Goal: Task Accomplishment & Management: Manage account settings

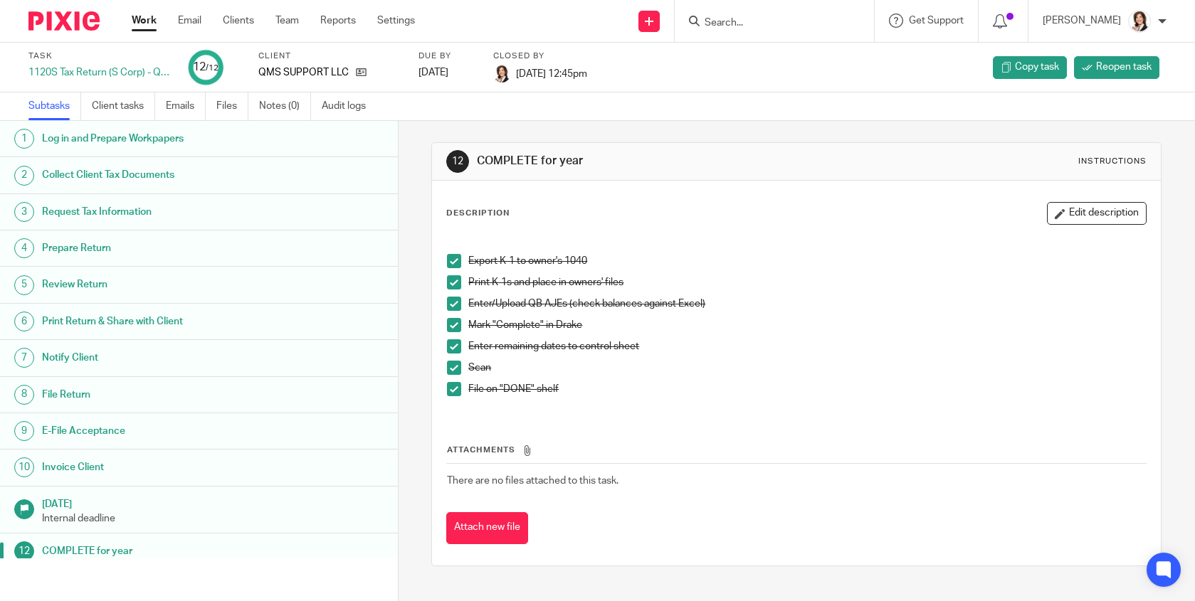
click at [731, 18] on input "Search" at bounding box center [767, 23] width 128 height 13
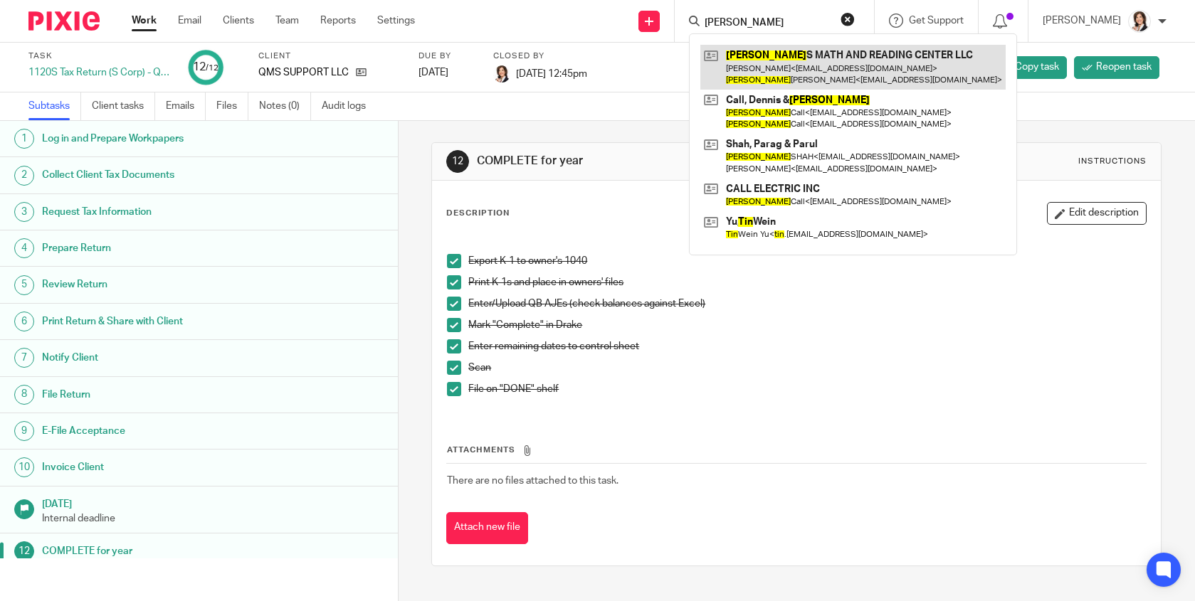
type input "tina"
click at [782, 55] on link at bounding box center [852, 67] width 305 height 44
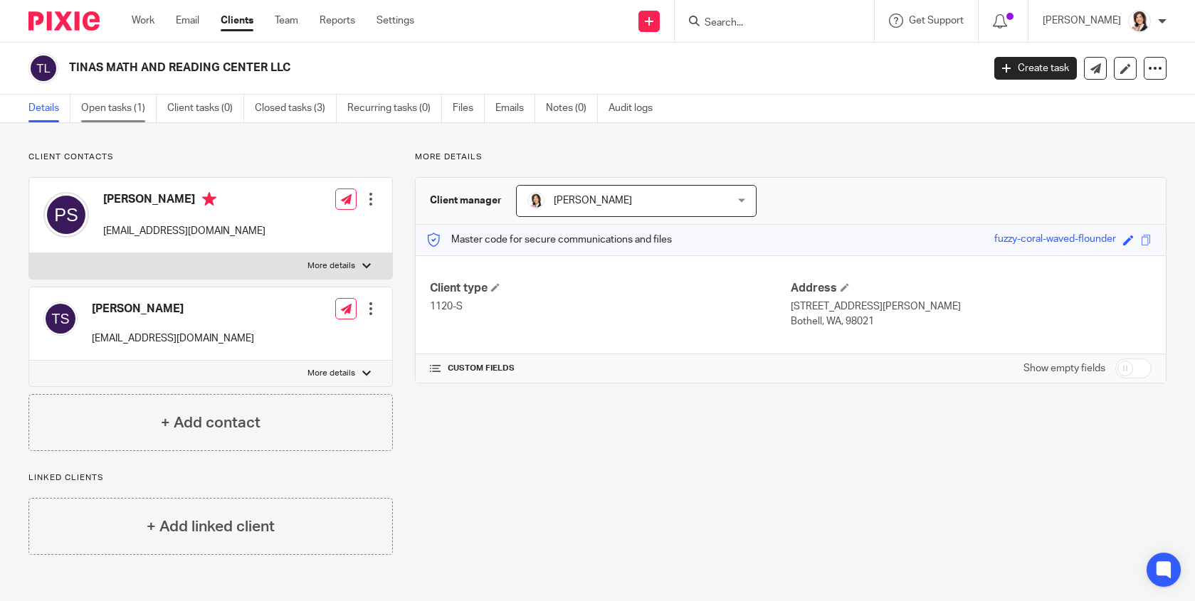
click at [95, 109] on link "Open tasks (1)" at bounding box center [118, 109] width 75 height 28
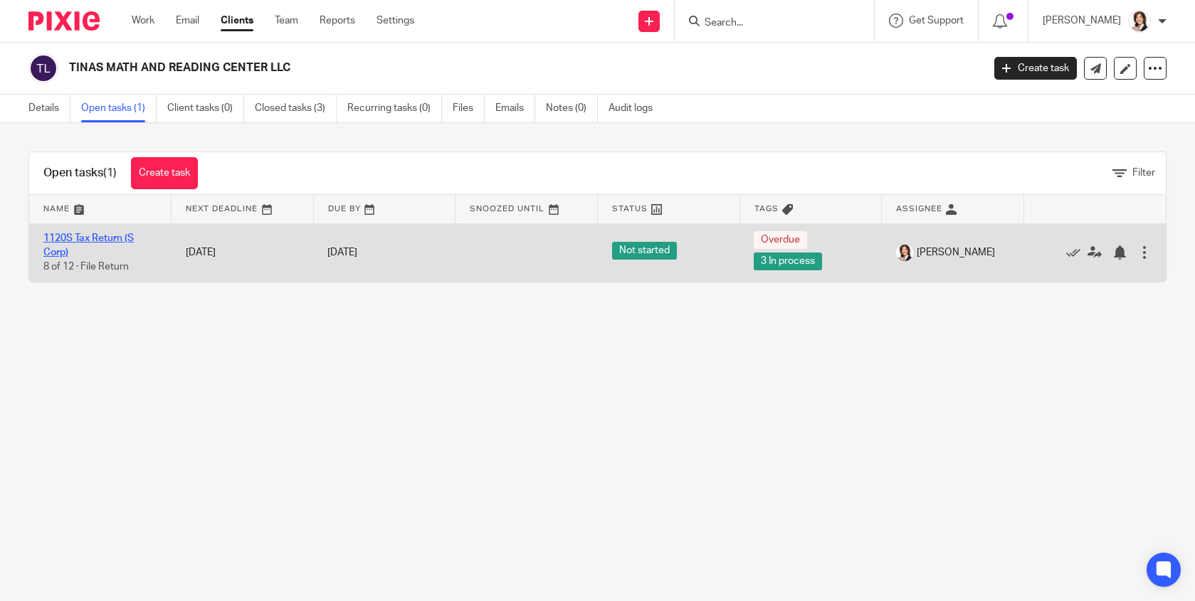
click at [97, 242] on link "1120S Tax Return (S Corp)" at bounding box center [88, 245] width 90 height 24
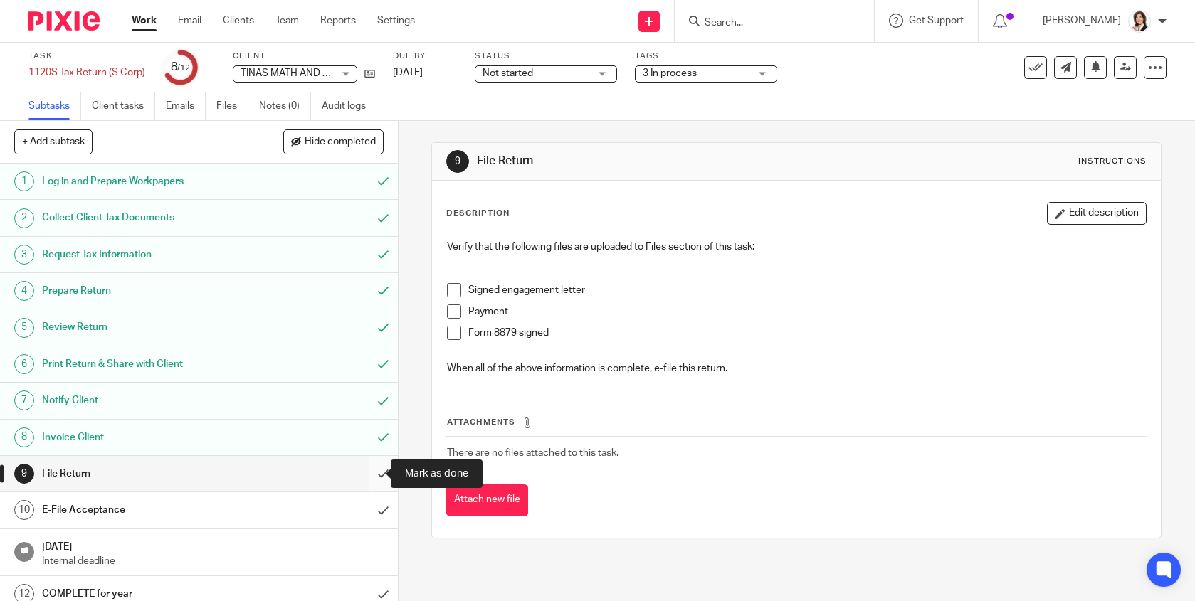
click at [364, 475] on input "submit" at bounding box center [199, 474] width 398 height 36
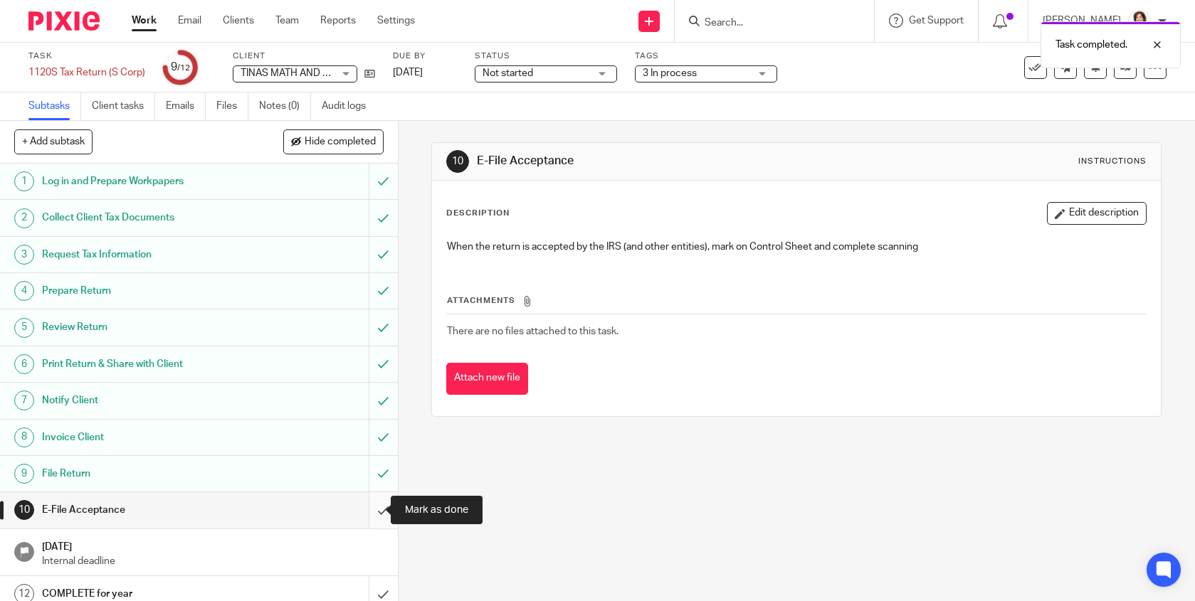
click at [368, 509] on input "submit" at bounding box center [199, 510] width 398 height 36
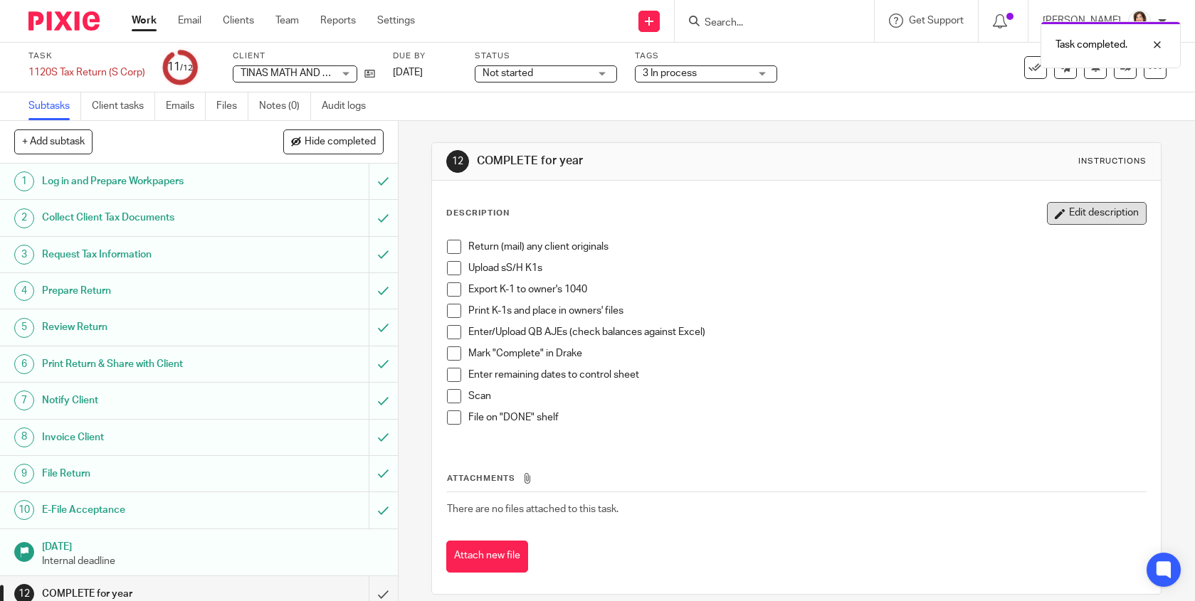
click at [1055, 216] on button "Edit description" at bounding box center [1097, 213] width 100 height 23
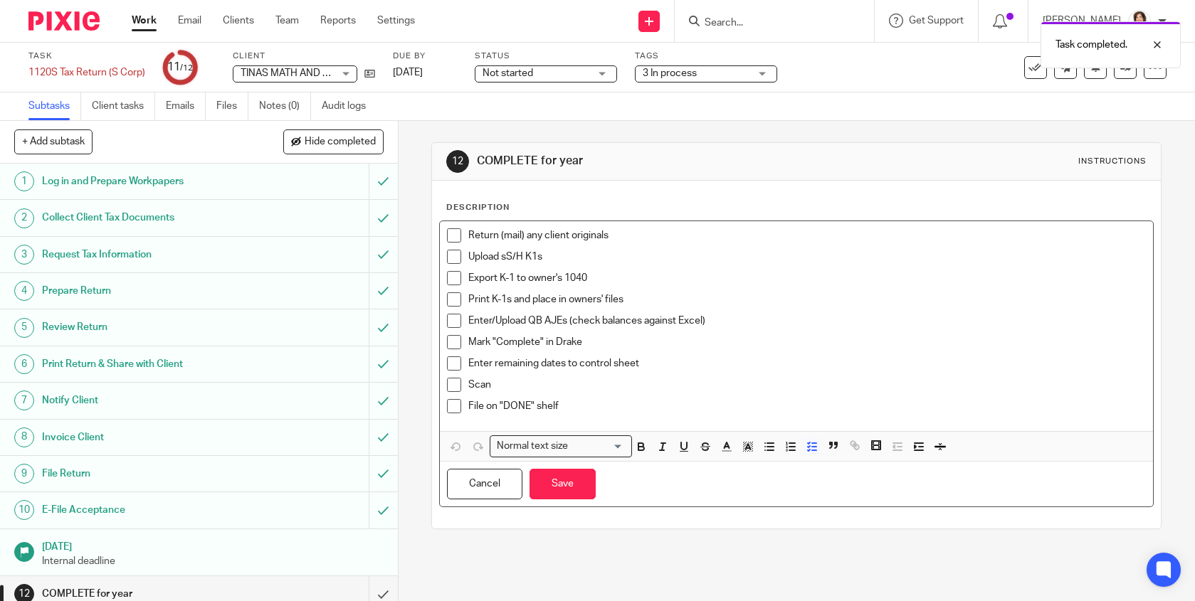
click at [647, 231] on p "Return (mail) any client originals" at bounding box center [806, 235] width 677 height 14
click at [652, 238] on p "Return (mail) any client originals" at bounding box center [806, 235] width 677 height 14
click at [635, 245] on div "Return (mail) any client originals" at bounding box center [806, 238] width 677 height 21
click at [571, 246] on div "Return (mail) any client originals" at bounding box center [806, 238] width 677 height 21
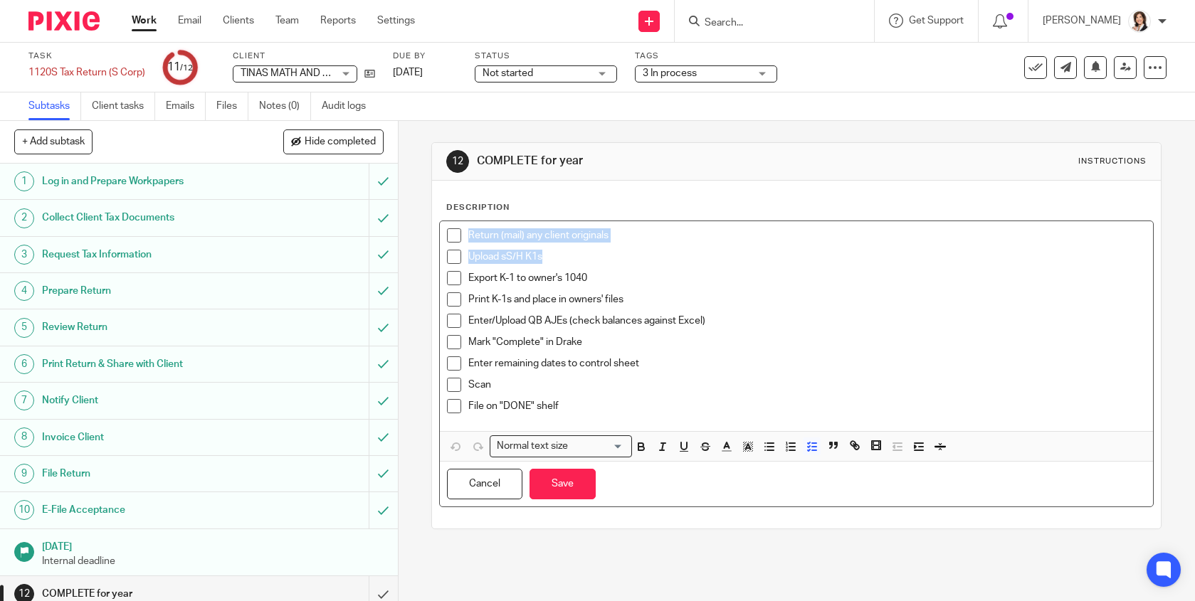
drag, startPoint x: 564, startPoint y: 254, endPoint x: 447, endPoint y: 231, distance: 119.7
click at [447, 231] on div "Return (mail) any client originals Upload sS/H K1s Export K-1 to owner's 1040 P…" at bounding box center [796, 326] width 713 height 210
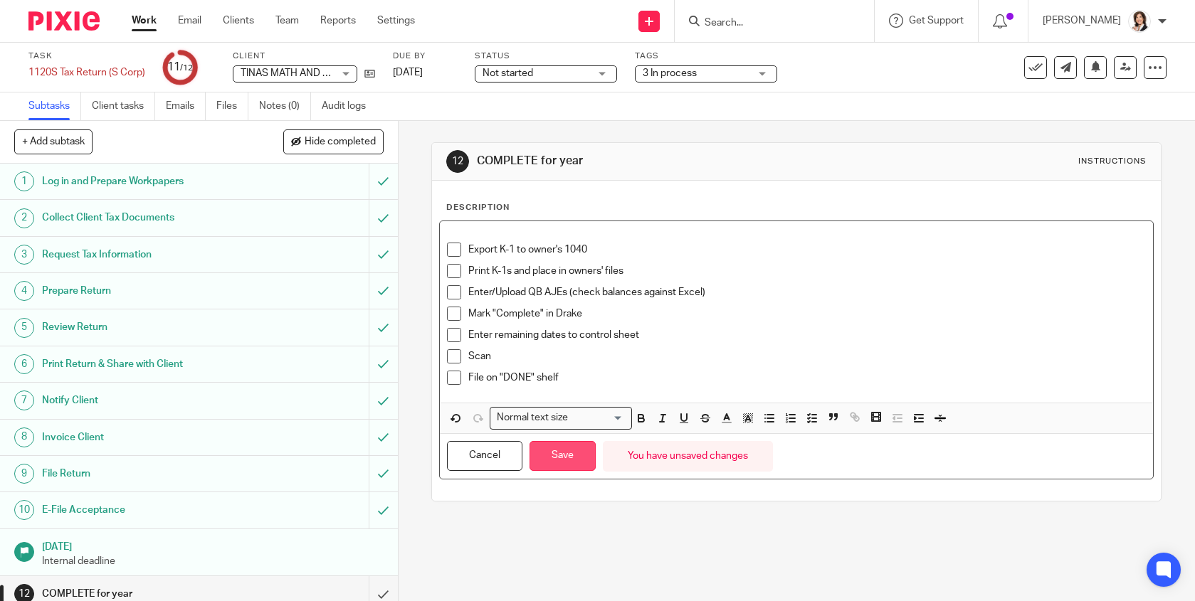
click at [581, 463] on button "Save" at bounding box center [562, 456] width 66 height 31
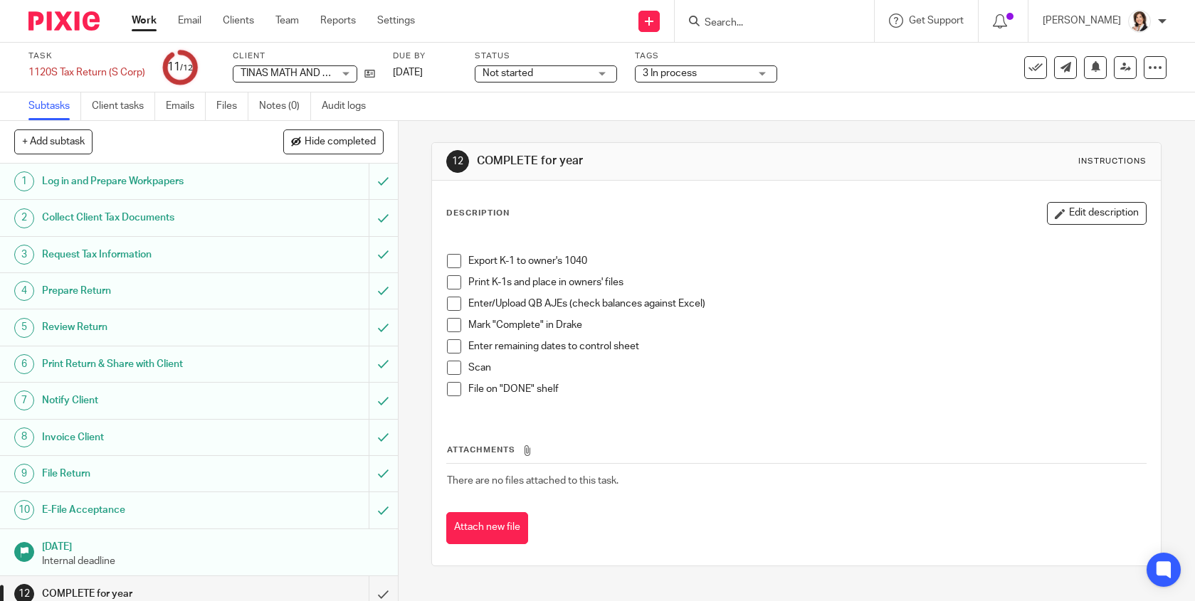
click at [451, 263] on span at bounding box center [454, 261] width 14 height 14
click at [448, 283] on span at bounding box center [454, 282] width 14 height 14
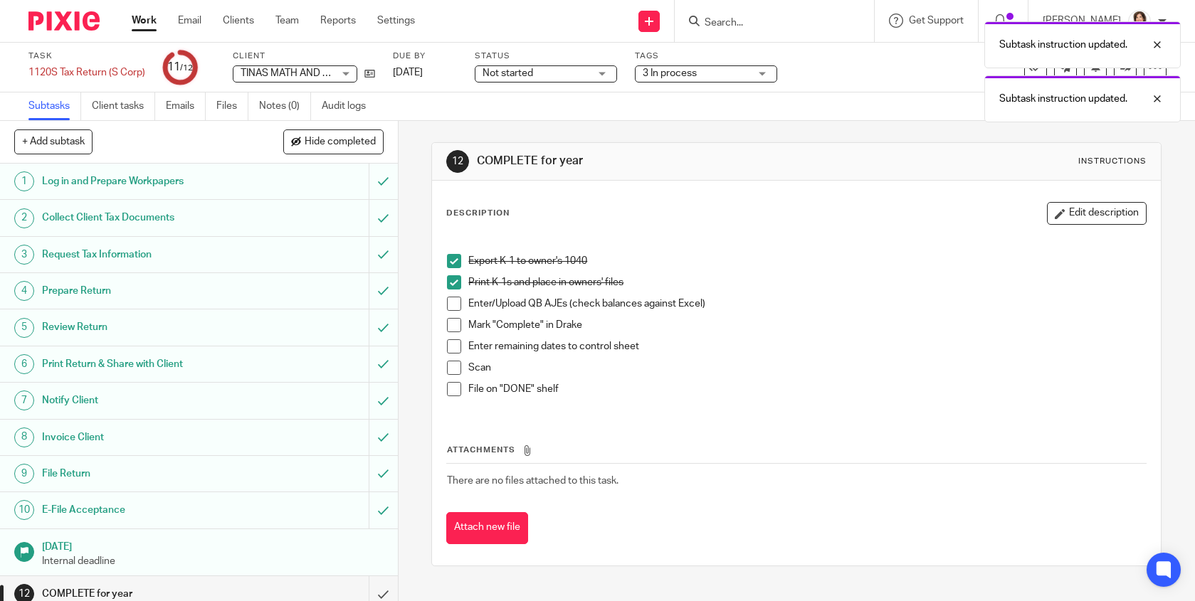
click at [727, 304] on p "Enter/Upload QB AJEs (check balances against Excel)" at bounding box center [806, 304] width 677 height 14
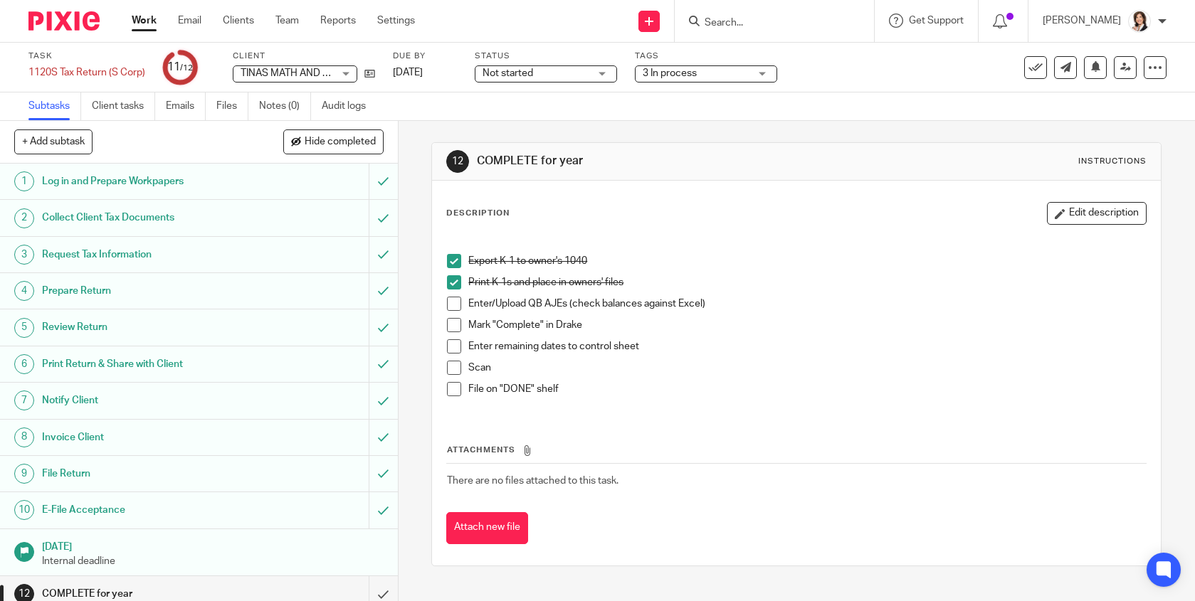
click at [450, 307] on span at bounding box center [454, 304] width 14 height 14
click at [452, 308] on span at bounding box center [454, 304] width 14 height 14
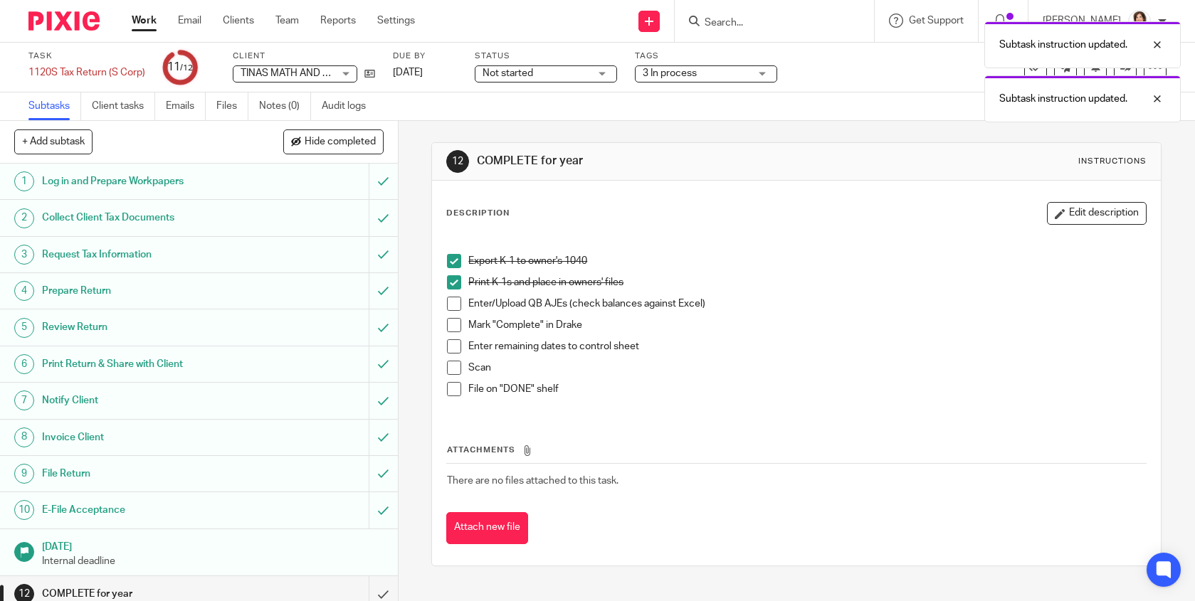
click at [452, 324] on span at bounding box center [454, 325] width 14 height 14
click at [447, 346] on span at bounding box center [454, 346] width 14 height 14
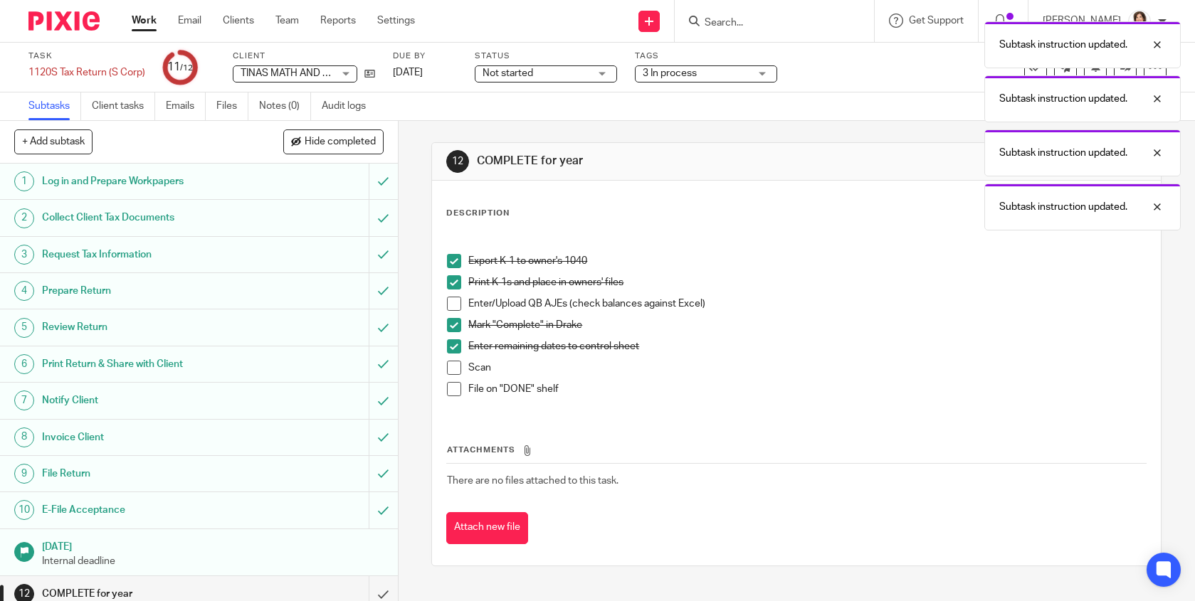
click at [450, 365] on span at bounding box center [454, 368] width 14 height 14
click at [452, 391] on span at bounding box center [454, 389] width 14 height 14
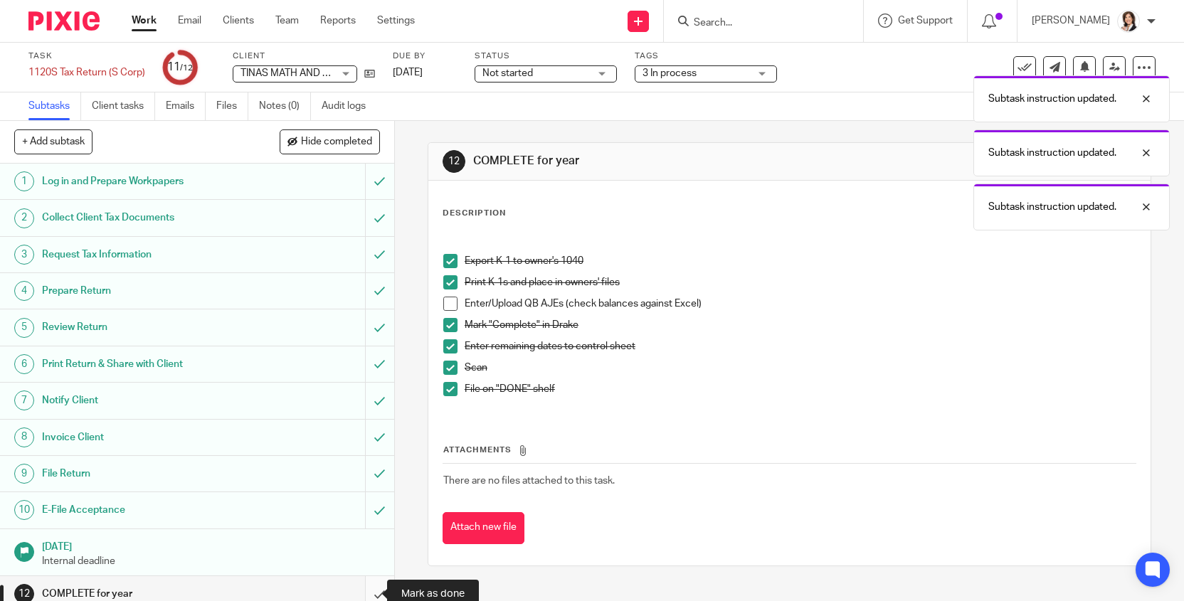
click at [367, 593] on input "submit" at bounding box center [197, 594] width 394 height 36
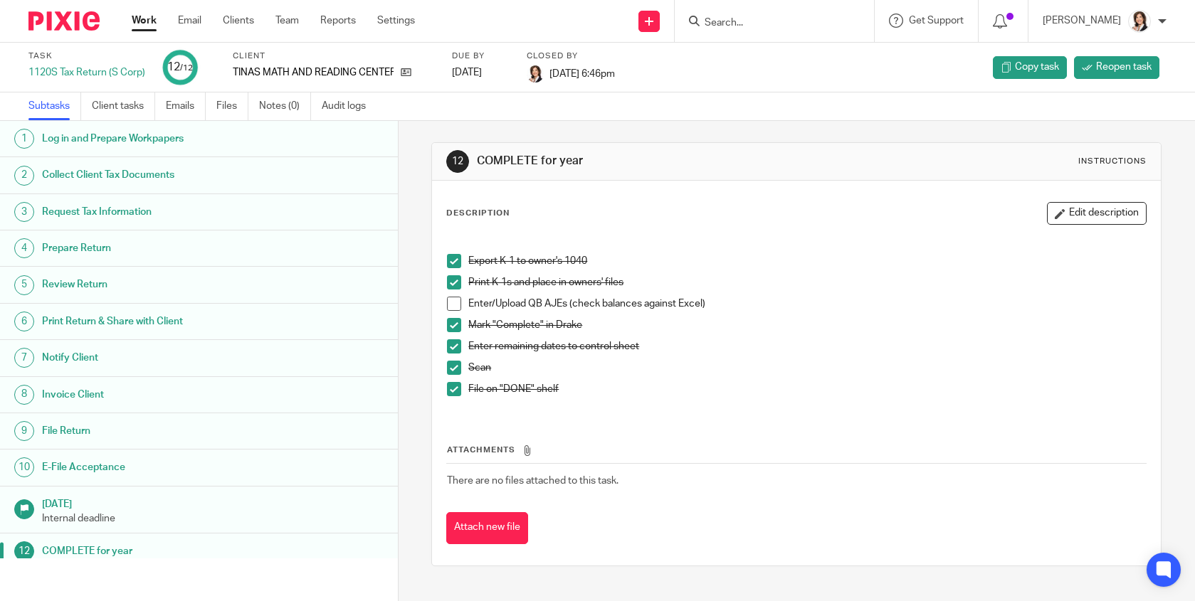
click at [719, 19] on input "Search" at bounding box center [767, 23] width 128 height 13
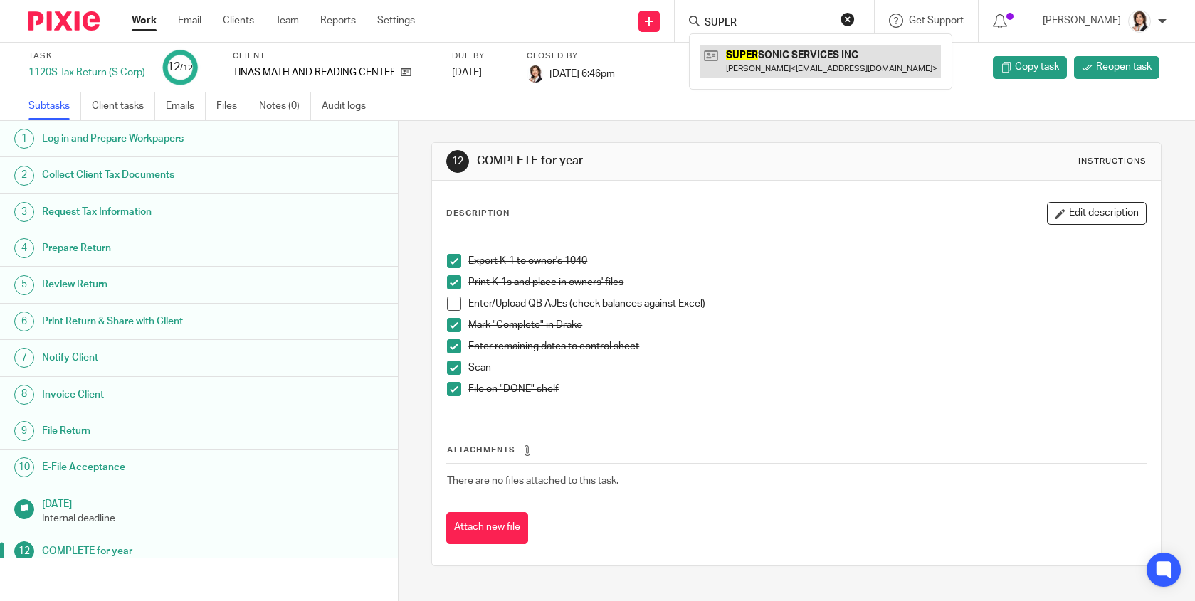
type input "SUPER"
click at [784, 60] on link at bounding box center [820, 61] width 241 height 33
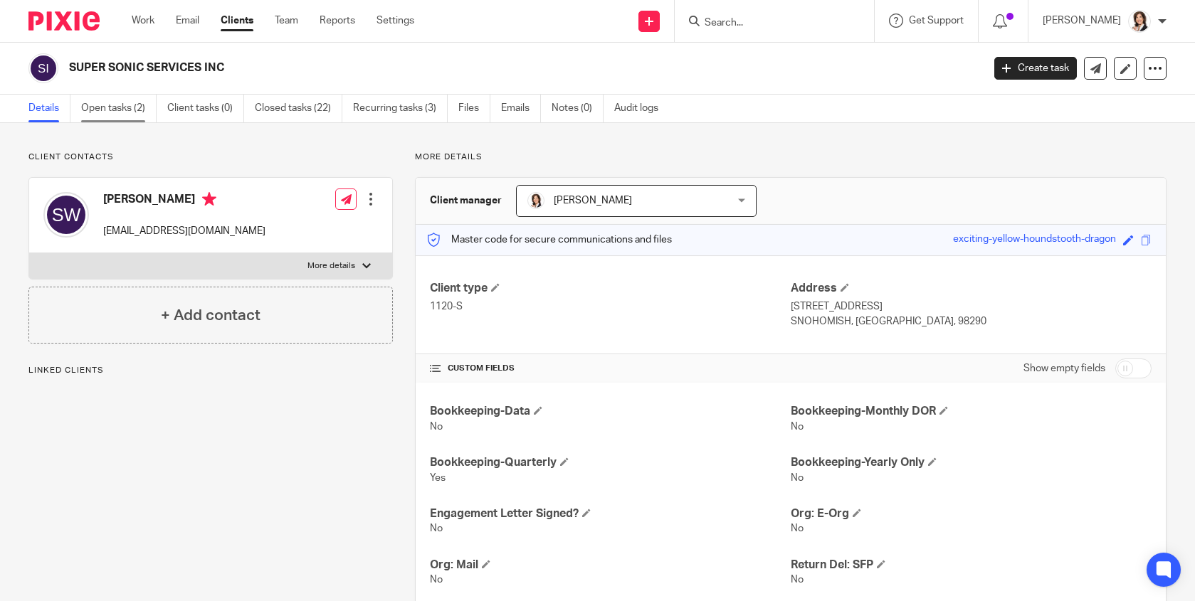
click at [126, 110] on link "Open tasks (2)" at bounding box center [118, 109] width 75 height 28
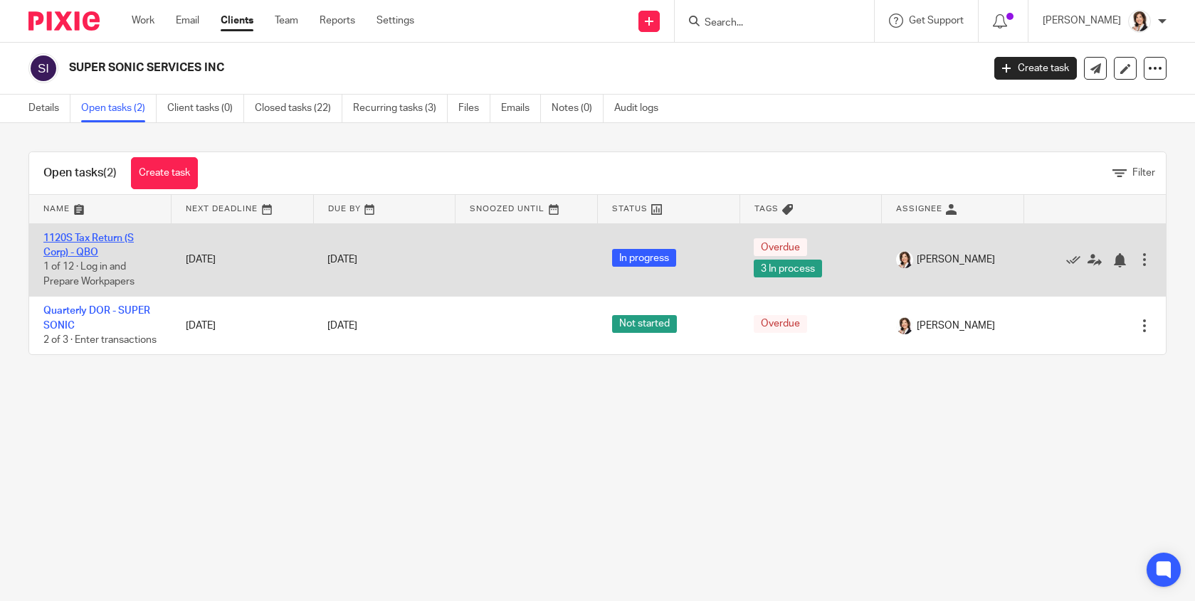
click at [78, 239] on link "1120S Tax Return (S Corp) - QBO" at bounding box center [88, 245] width 90 height 24
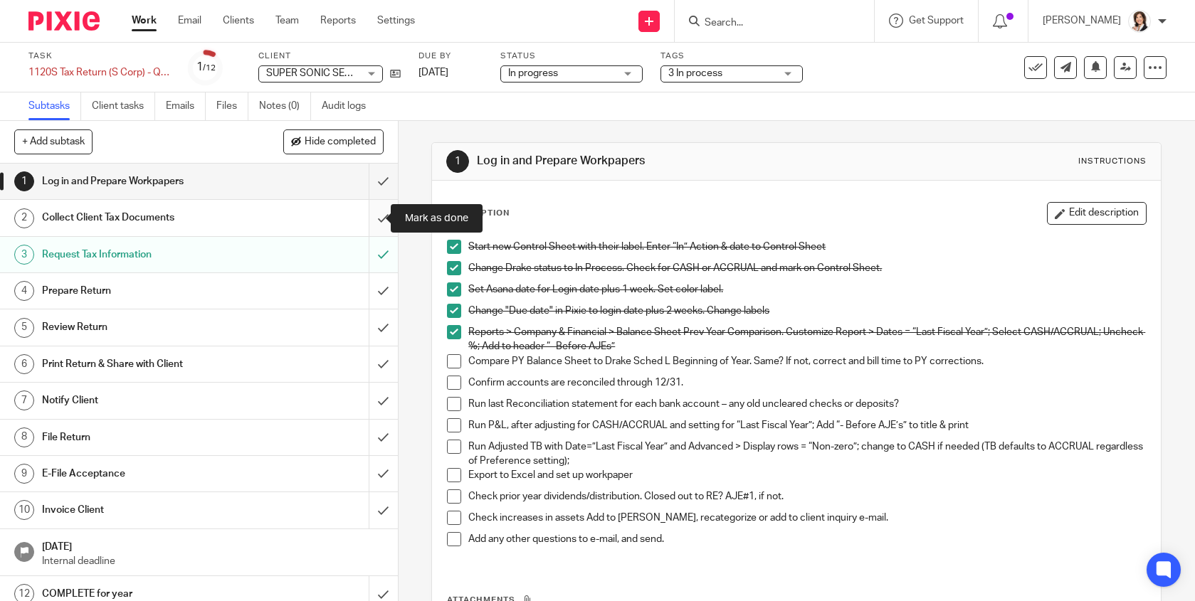
click at [370, 221] on input "submit" at bounding box center [199, 218] width 398 height 36
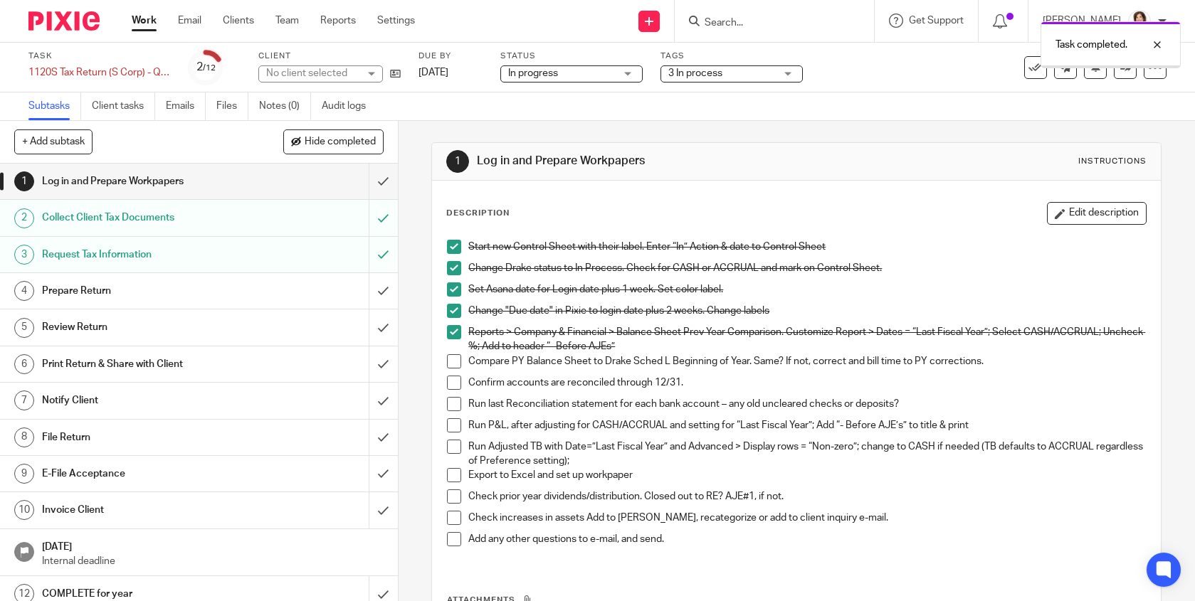
click at [367, 184] on input "submit" at bounding box center [199, 182] width 398 height 36
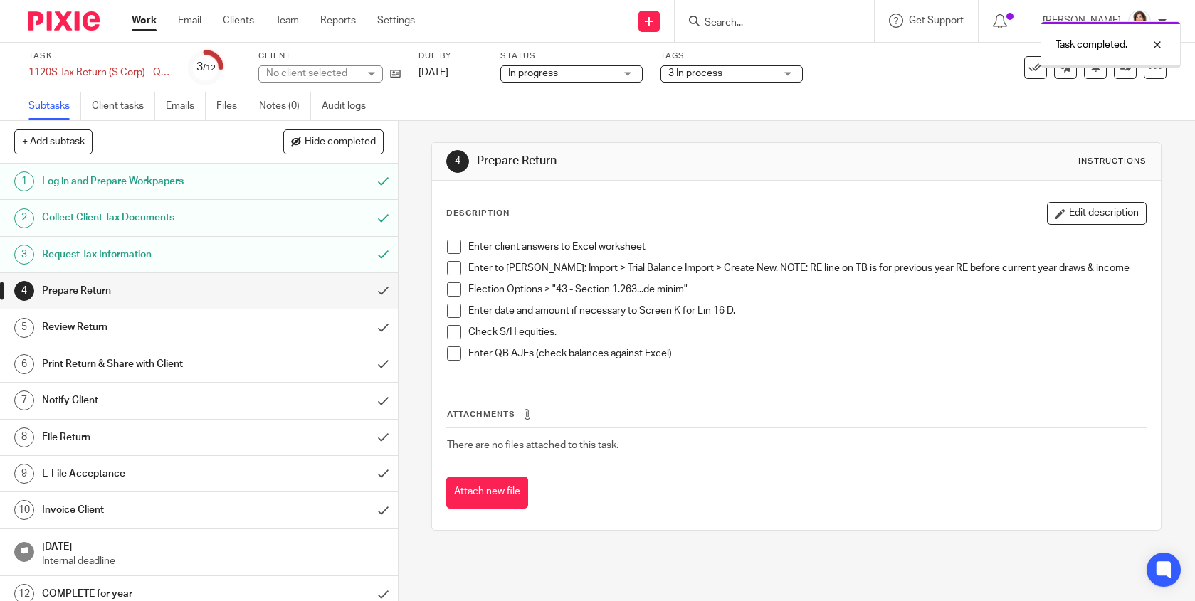
click at [364, 294] on input "submit" at bounding box center [199, 291] width 398 height 36
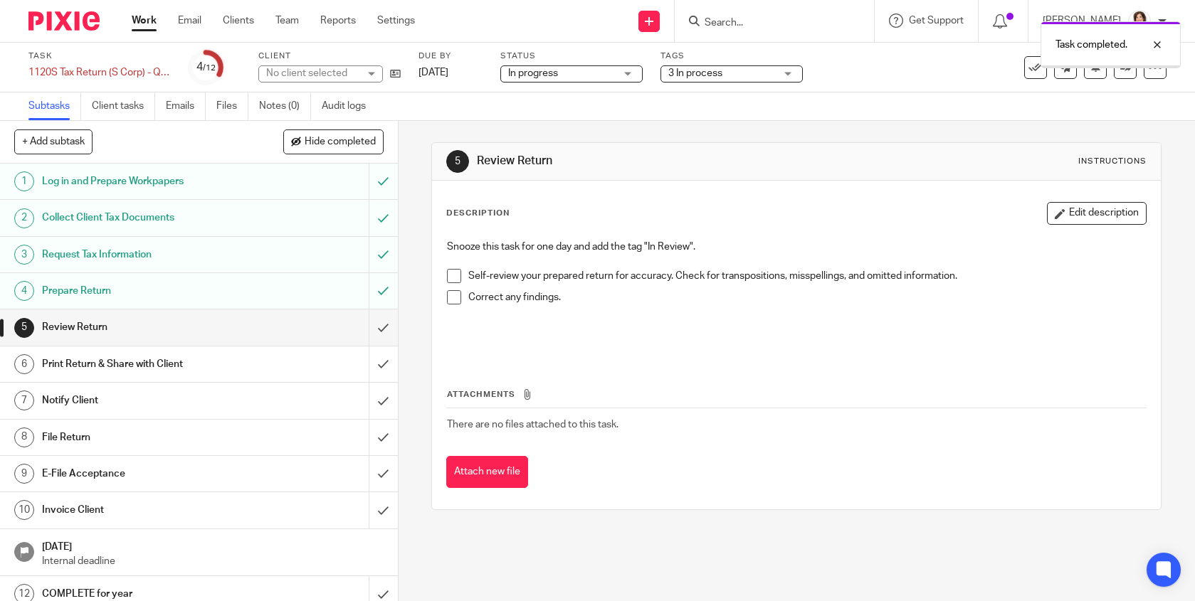
click at [368, 327] on input "submit" at bounding box center [199, 328] width 398 height 36
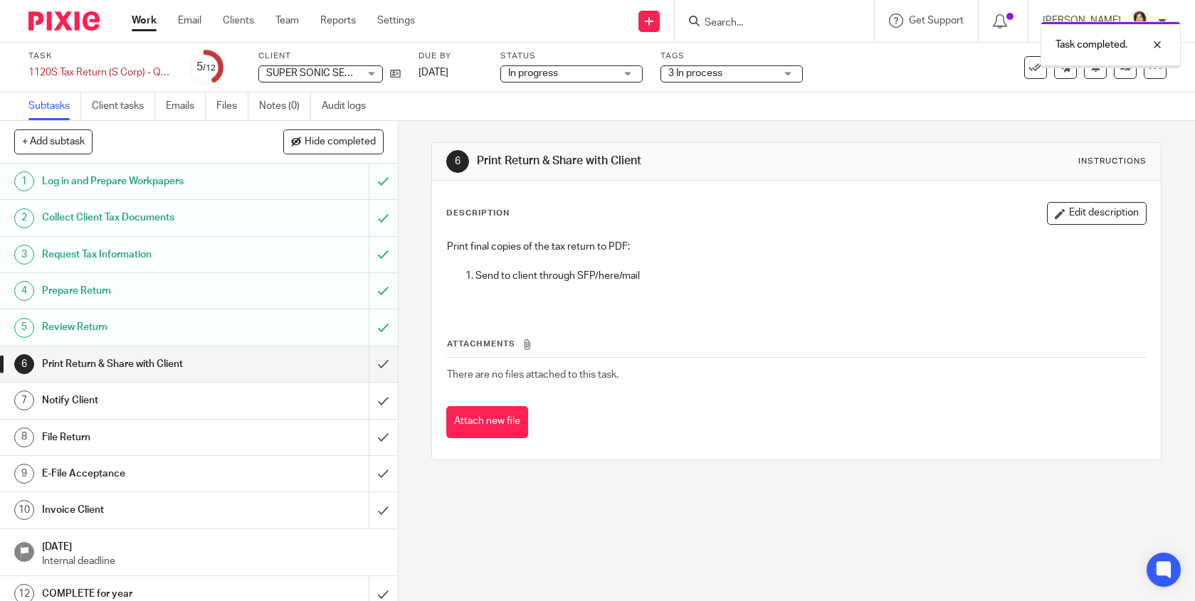
click at [366, 361] on input "submit" at bounding box center [199, 365] width 398 height 36
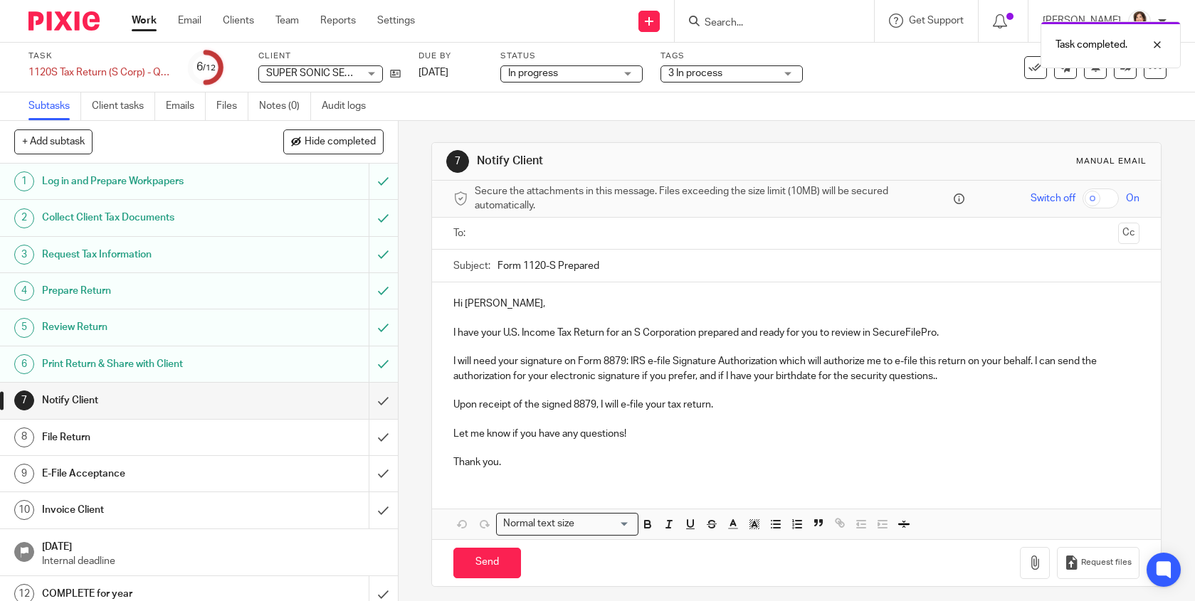
click at [280, 596] on div "COMPLETE for year" at bounding box center [198, 593] width 312 height 21
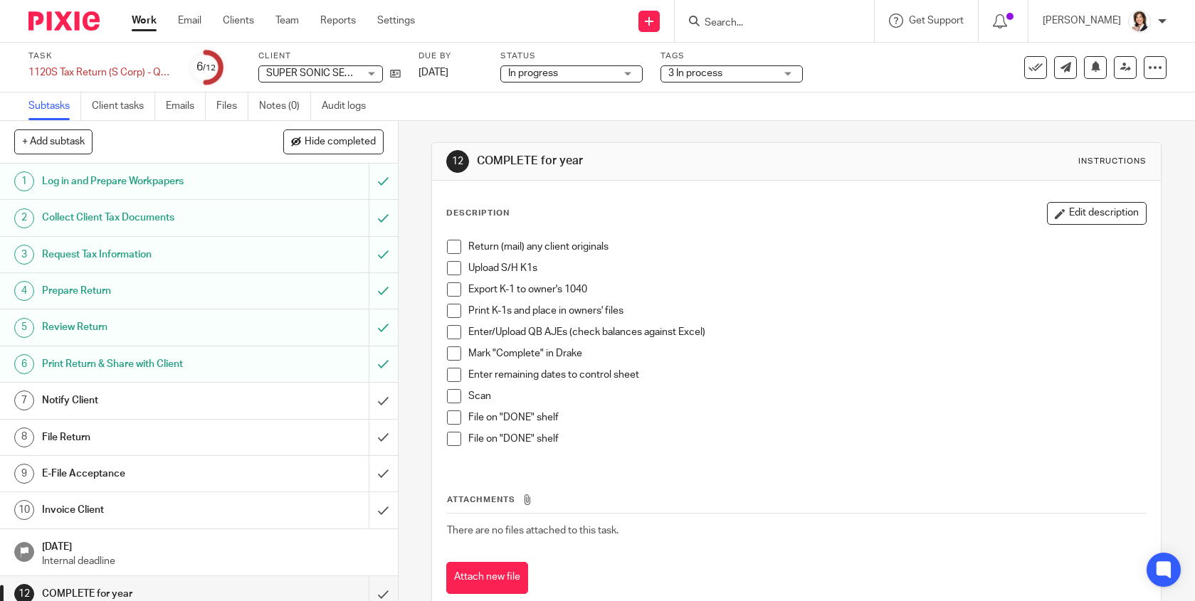
click at [448, 248] on span at bounding box center [454, 247] width 14 height 14
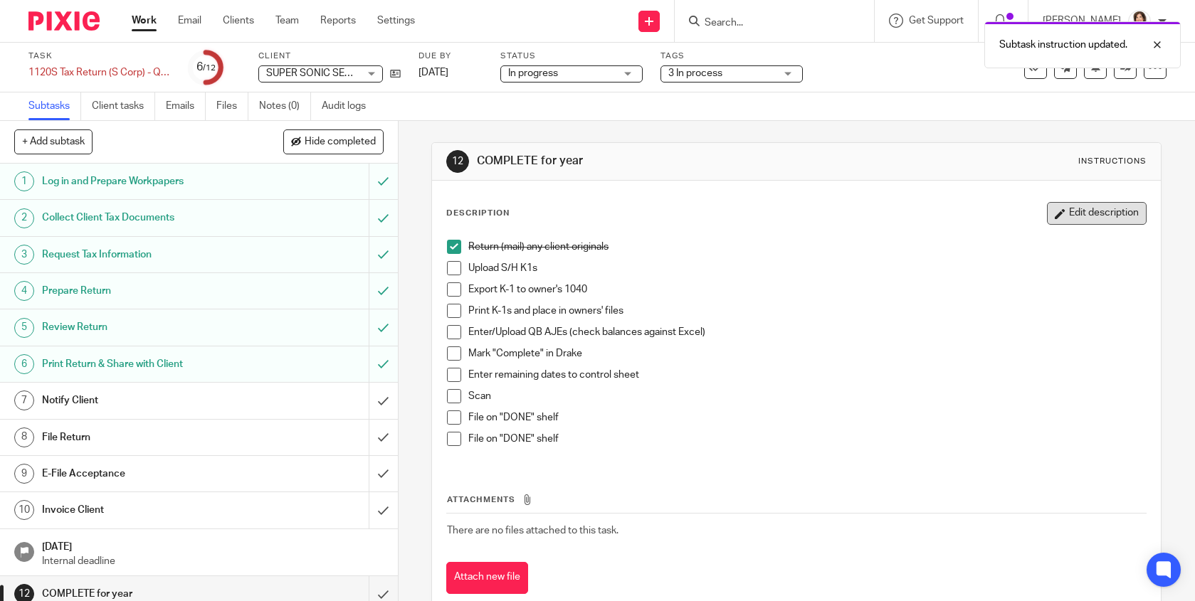
click at [1076, 216] on button "Edit description" at bounding box center [1097, 213] width 100 height 23
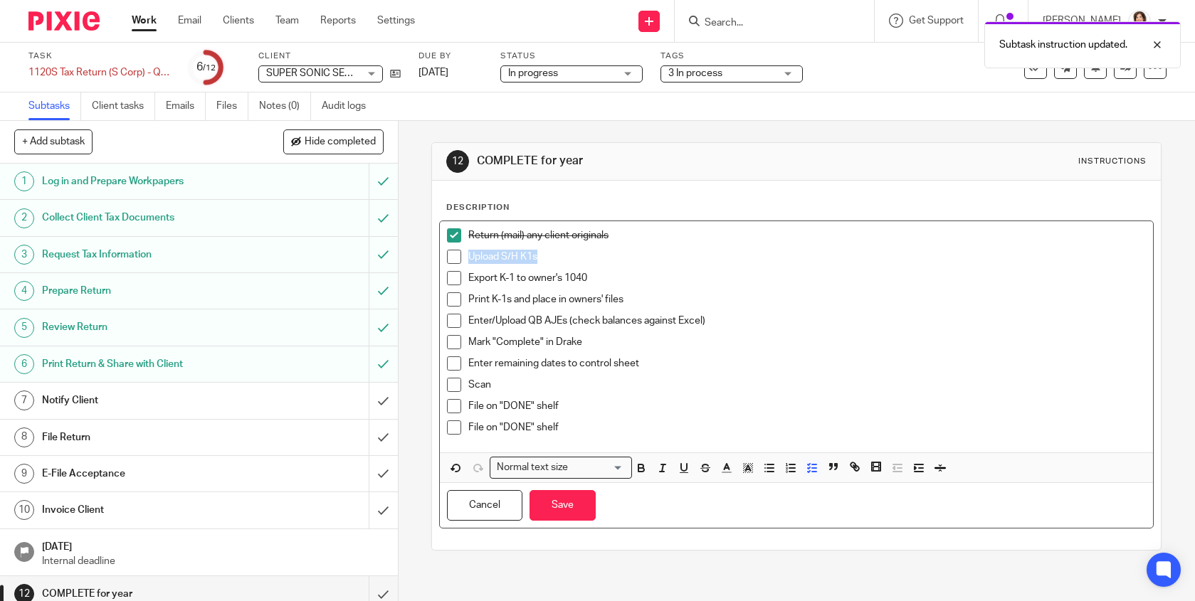
drag, startPoint x: 543, startPoint y: 256, endPoint x: 433, endPoint y: 257, distance: 109.6
click at [433, 257] on div "Description Return (mail) any client originals Upload S/H K1s Export K-1 to own…" at bounding box center [796, 365] width 729 height 369
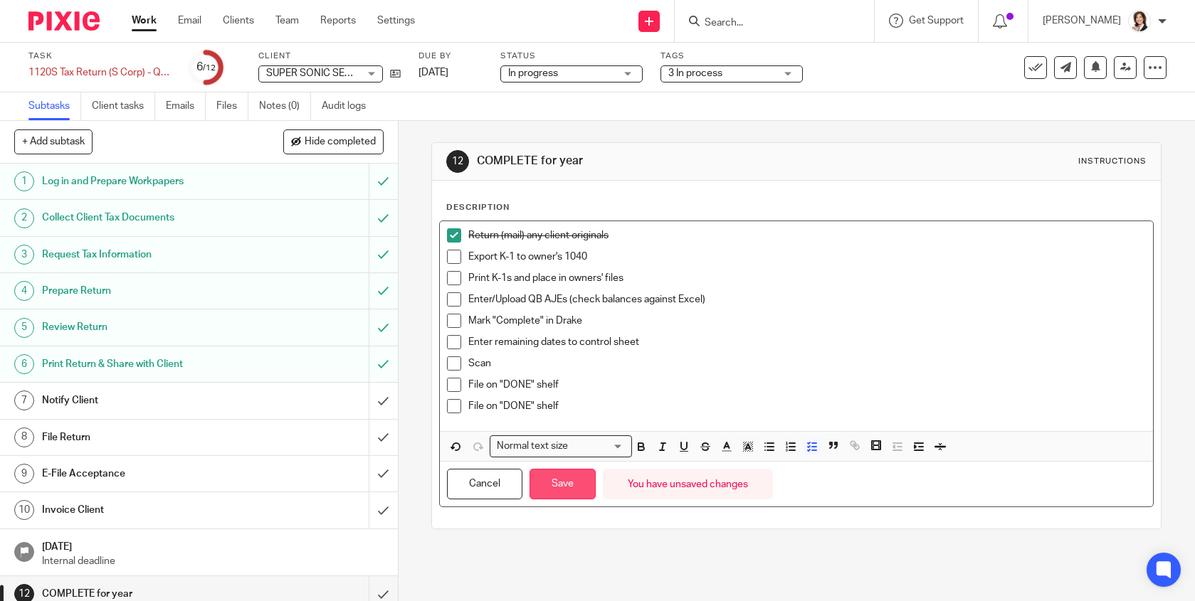
click at [564, 475] on button "Save" at bounding box center [562, 484] width 66 height 31
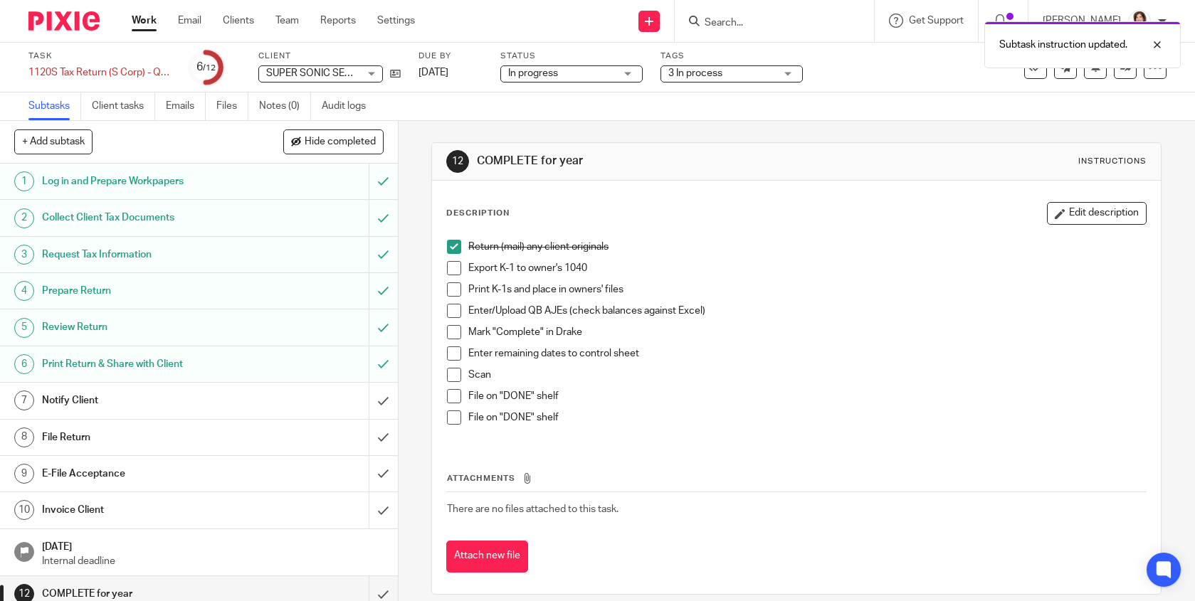
click at [450, 263] on span at bounding box center [454, 268] width 14 height 14
click at [448, 285] on span at bounding box center [454, 289] width 14 height 14
click at [454, 312] on span at bounding box center [454, 311] width 14 height 14
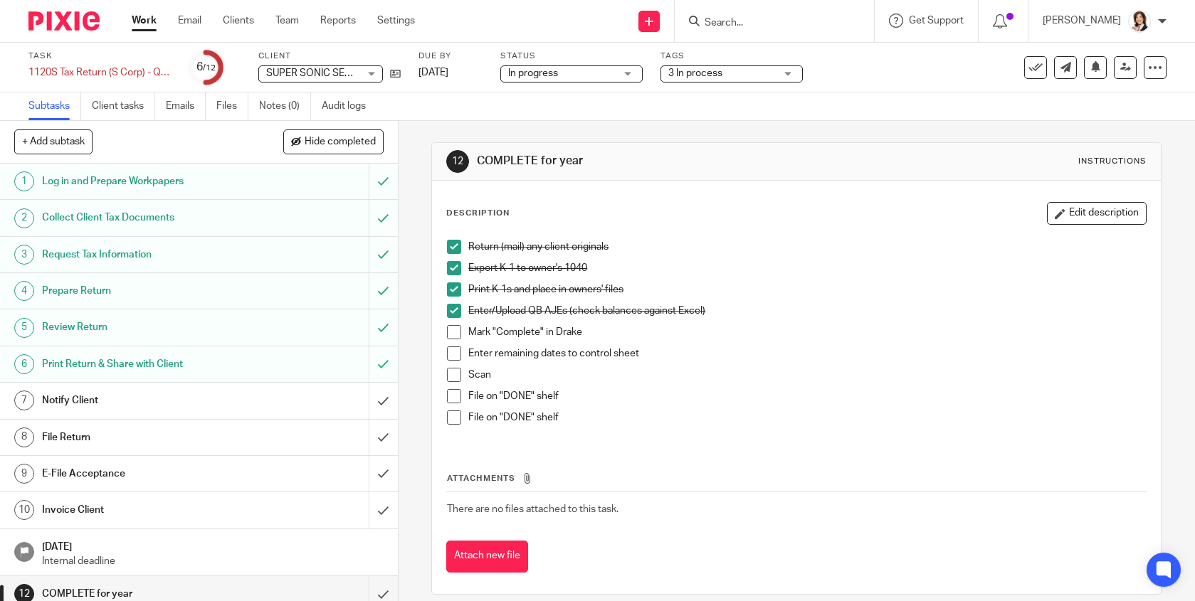
click at [452, 334] on span at bounding box center [454, 332] width 14 height 14
click at [452, 353] on span at bounding box center [454, 354] width 14 height 14
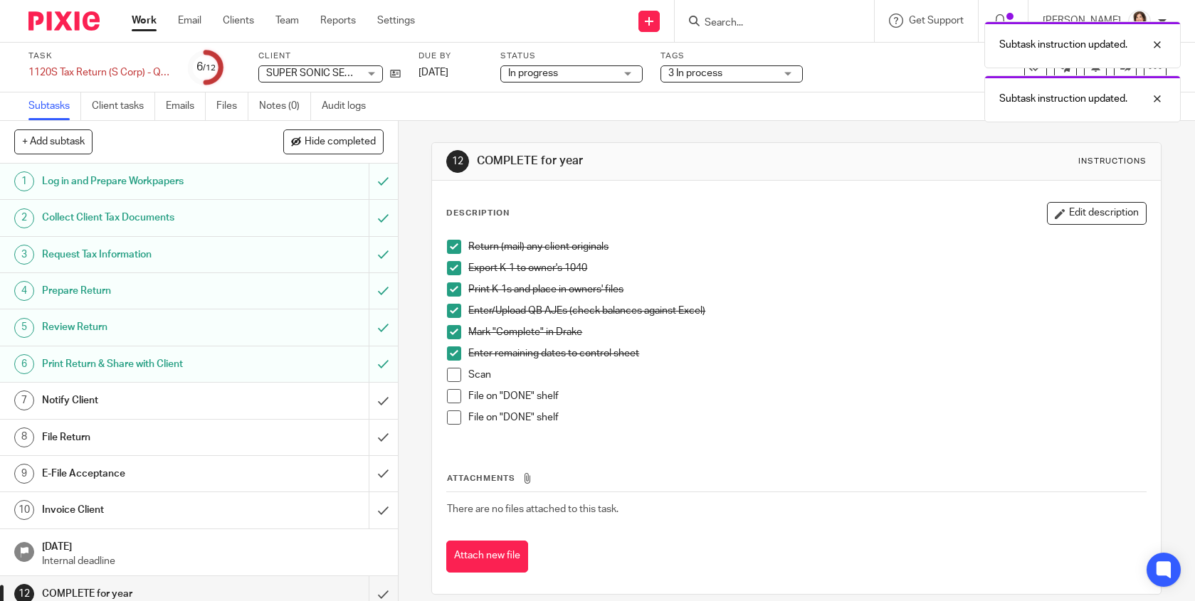
click at [450, 374] on span at bounding box center [454, 375] width 14 height 14
drag, startPoint x: 566, startPoint y: 418, endPoint x: 411, endPoint y: 418, distance: 154.4
click at [411, 418] on div "12 COMPLETE for year Instructions Description Edit description Return (mail) an…" at bounding box center [796, 361] width 796 height 480
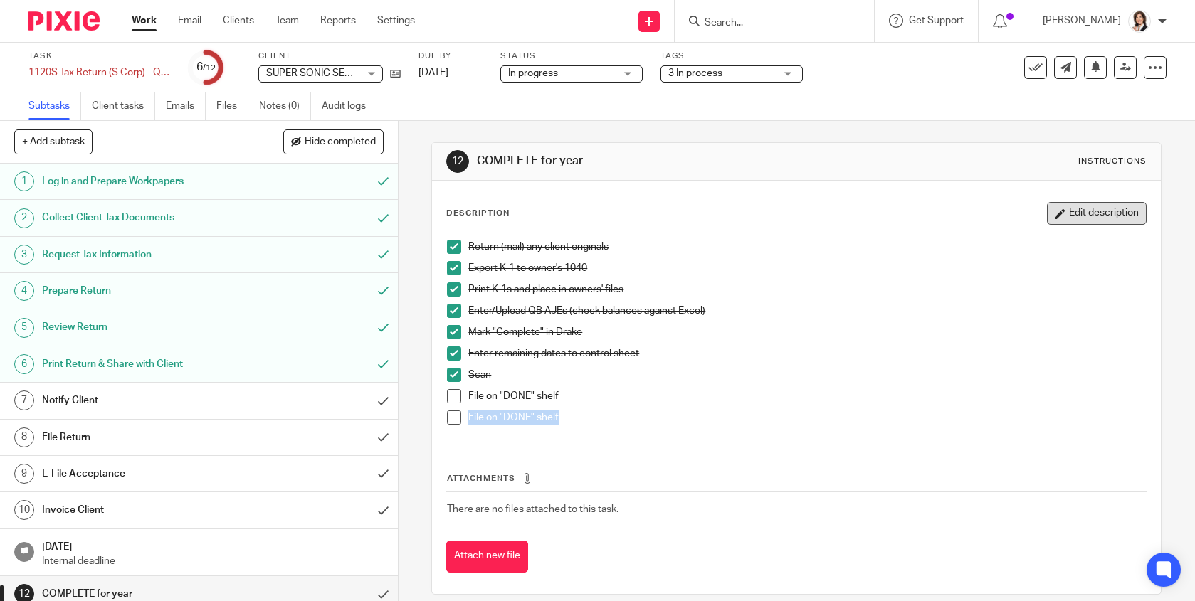
click at [1080, 217] on button "Edit description" at bounding box center [1097, 213] width 100 height 23
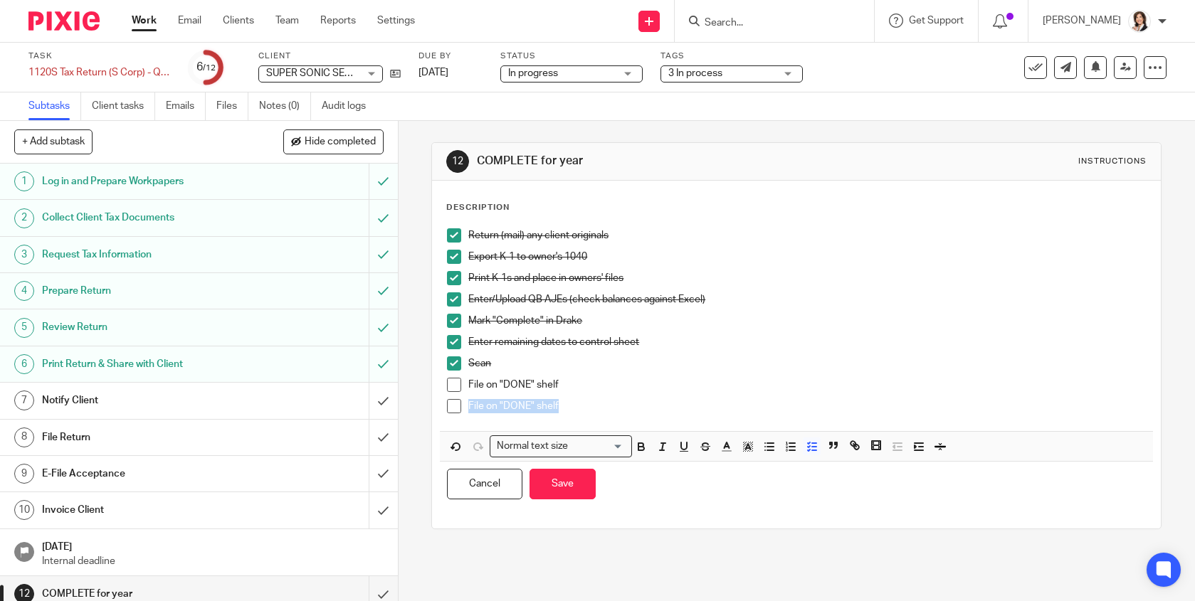
click at [554, 403] on p "File on "DONE" shelf" at bounding box center [806, 406] width 677 height 14
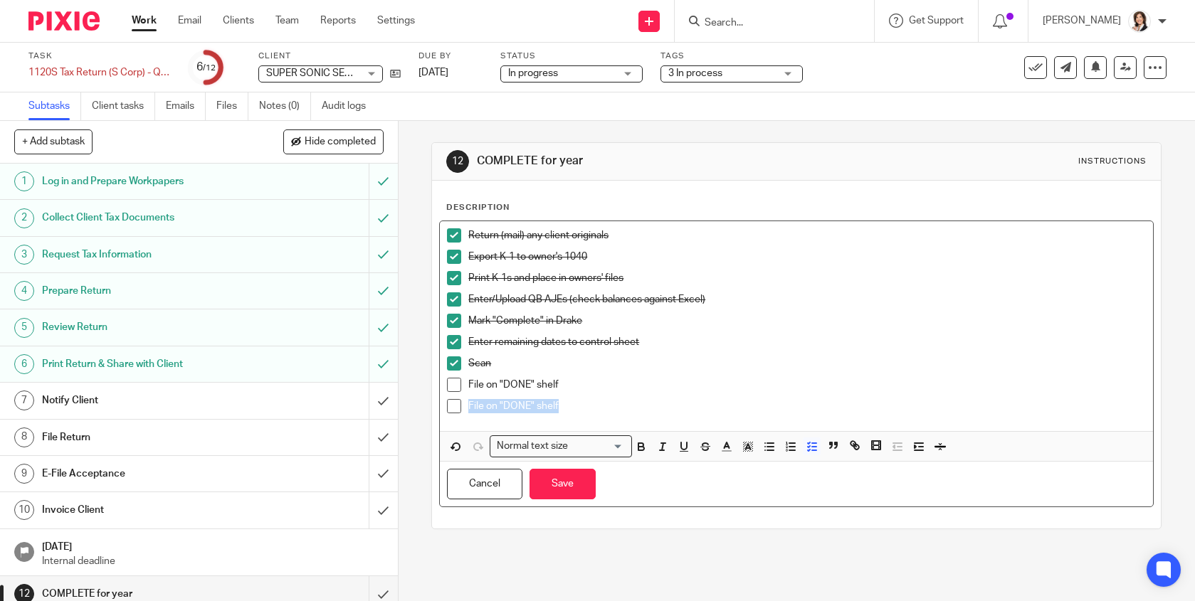
drag, startPoint x: 554, startPoint y: 403, endPoint x: 445, endPoint y: 403, distance: 108.9
click at [447, 403] on li "File on "DONE" shelf" at bounding box center [796, 409] width 699 height 21
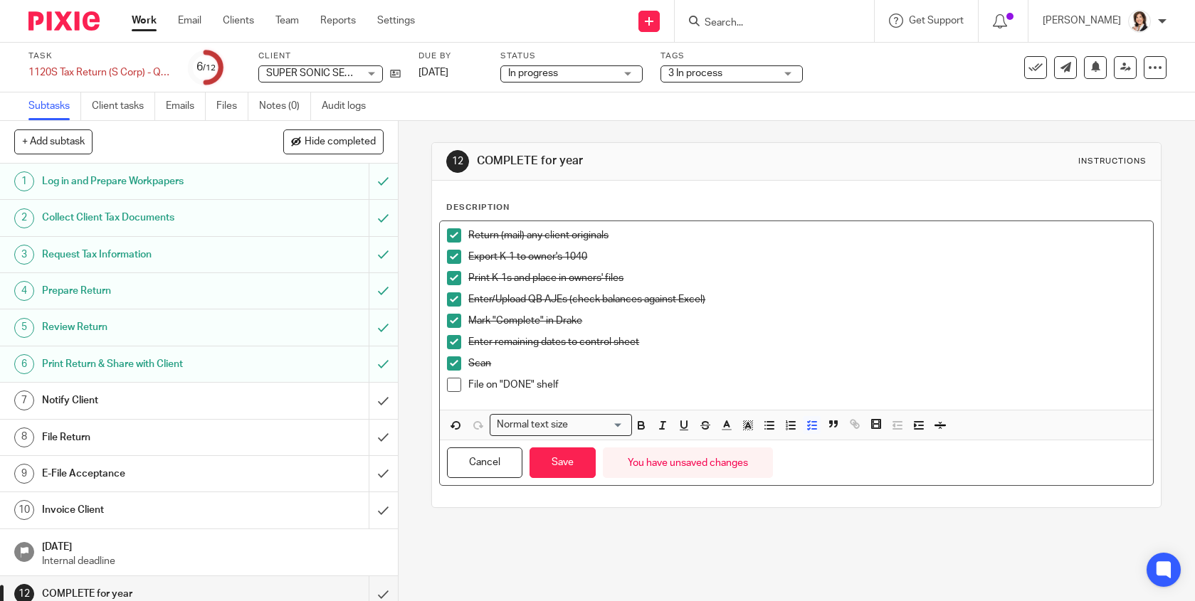
click at [453, 387] on span at bounding box center [454, 385] width 14 height 14
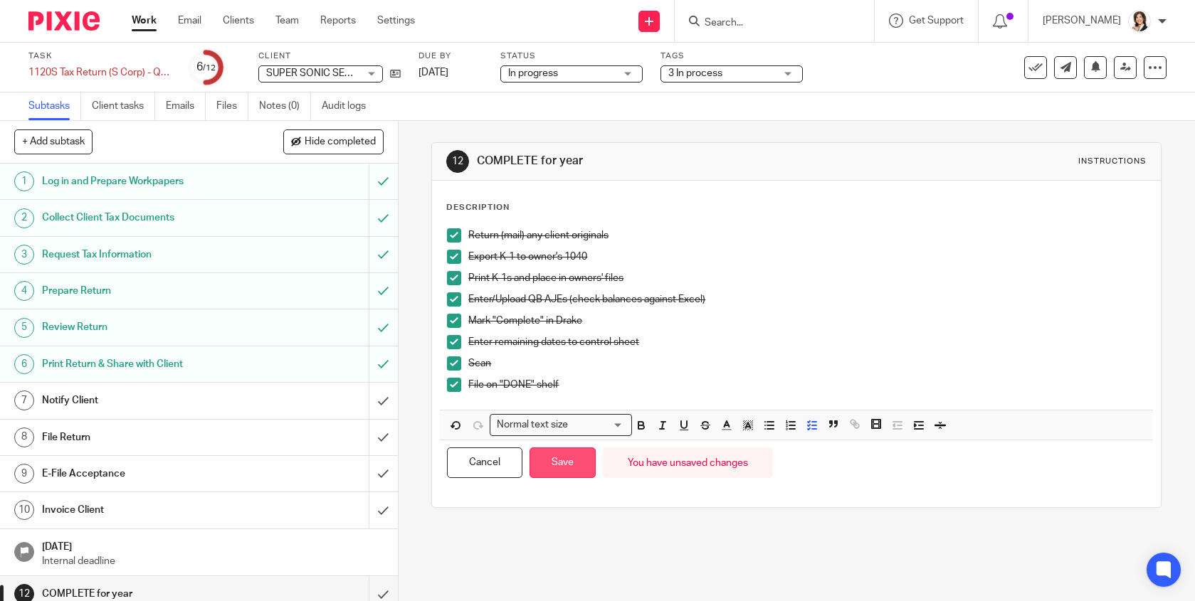
click at [559, 464] on button "Save" at bounding box center [562, 463] width 66 height 31
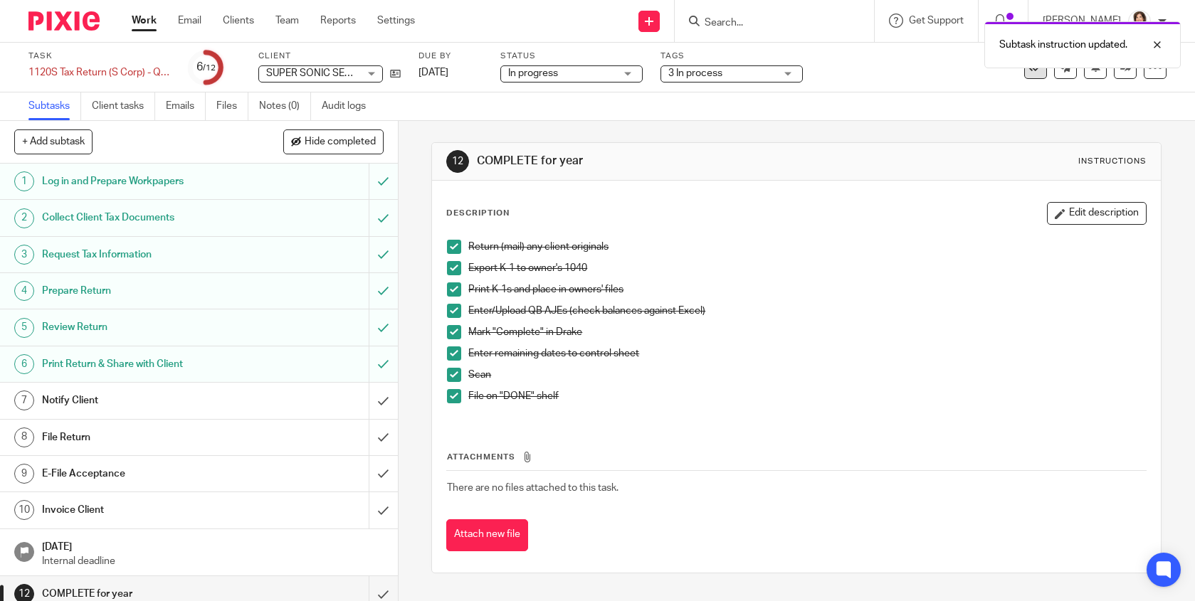
click at [1028, 73] on icon at bounding box center [1035, 67] width 14 height 14
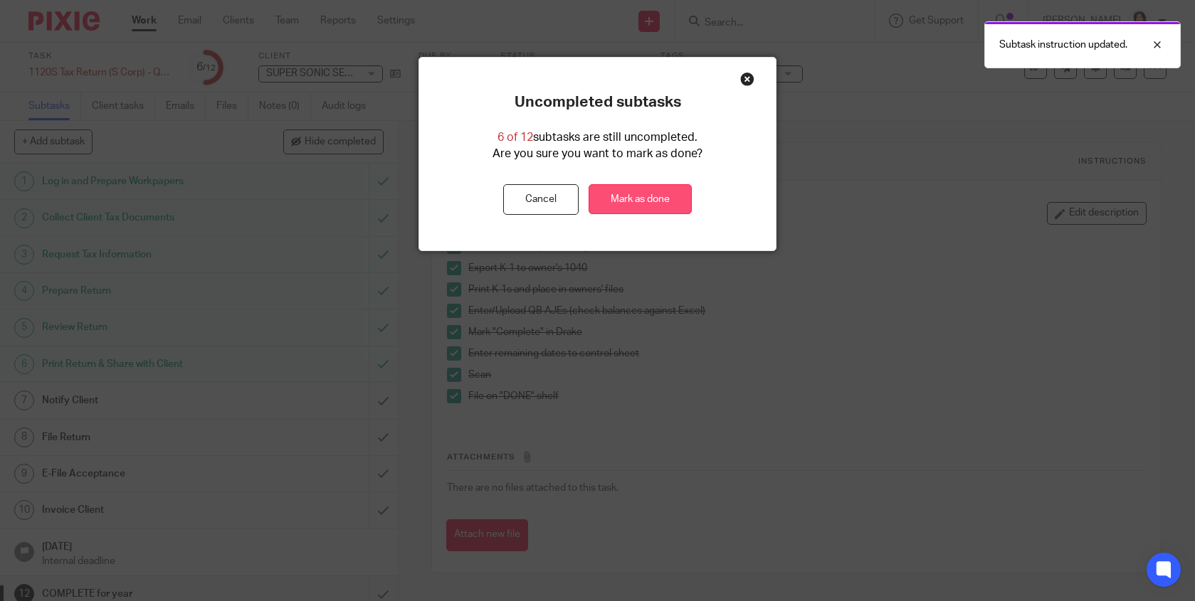
click at [659, 204] on link "Mark as done" at bounding box center [639, 199] width 103 height 31
